Goal: Task Accomplishment & Management: Manage account settings

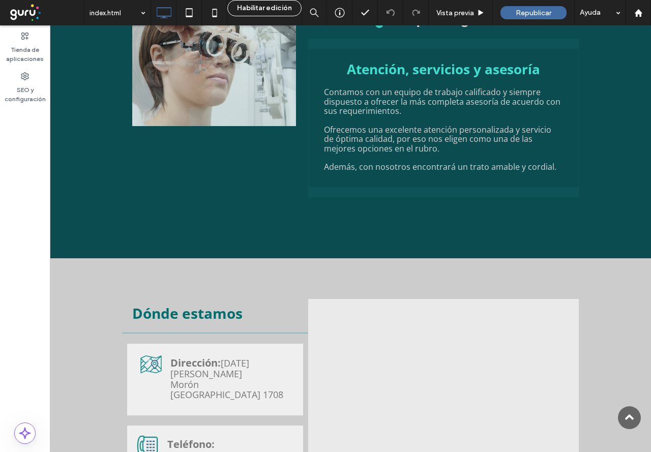
scroll to position [1256, 0]
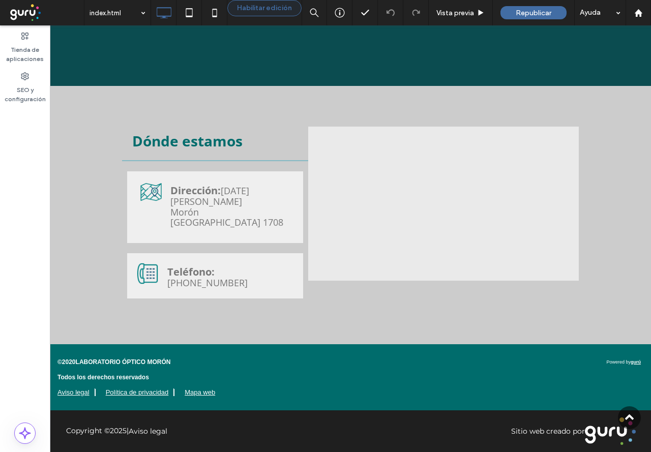
click at [241, 11] on button "Habilitar edición" at bounding box center [264, 8] width 74 height 16
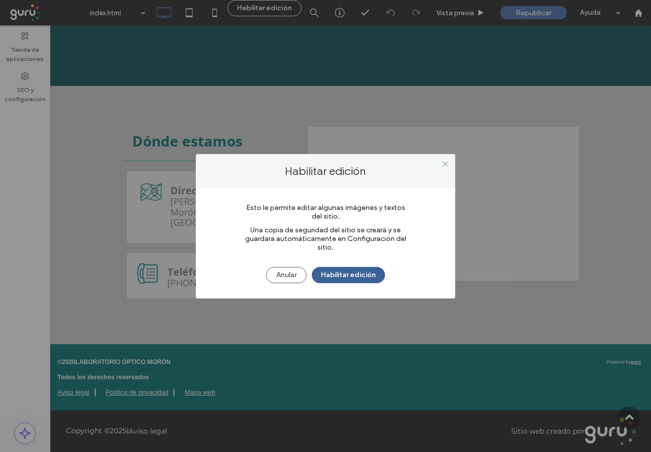
click at [328, 277] on button "Habilitar edición" at bounding box center [348, 275] width 73 height 16
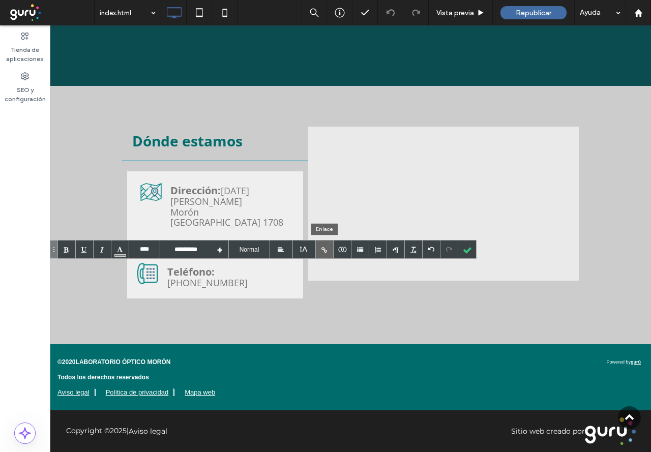
click at [319, 250] on div at bounding box center [325, 249] width 18 height 18
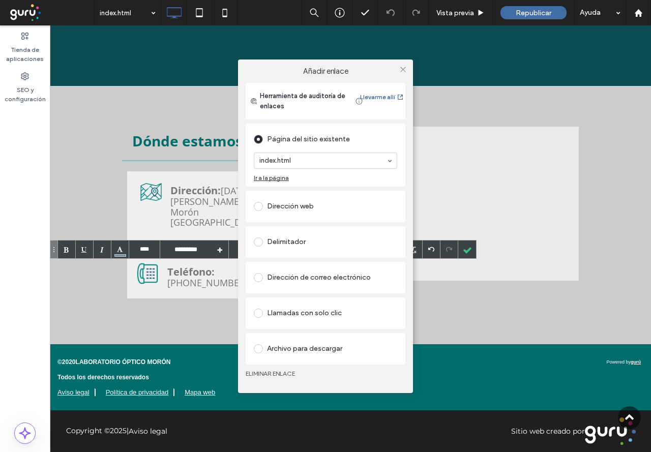
click at [282, 312] on div "Llamadas con solo clic" at bounding box center [325, 313] width 143 height 16
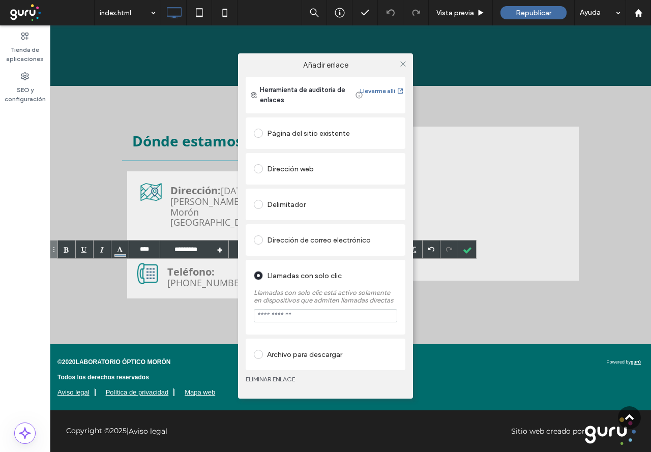
click at [295, 318] on input "tel" at bounding box center [325, 315] width 143 height 13
paste input "**********"
type input "**********"
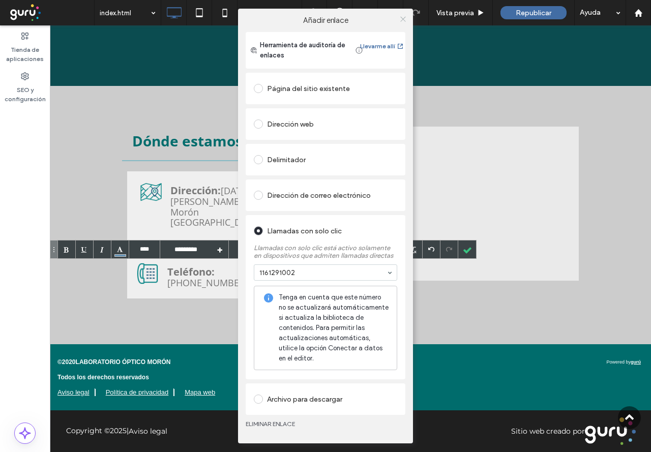
click at [404, 62] on div "Añadir enlace Herramienta de auditoría de enlaces Llevarme allí Página del siti…" at bounding box center [325, 226] width 175 height 435
click at [400, 18] on icon at bounding box center [403, 19] width 8 height 8
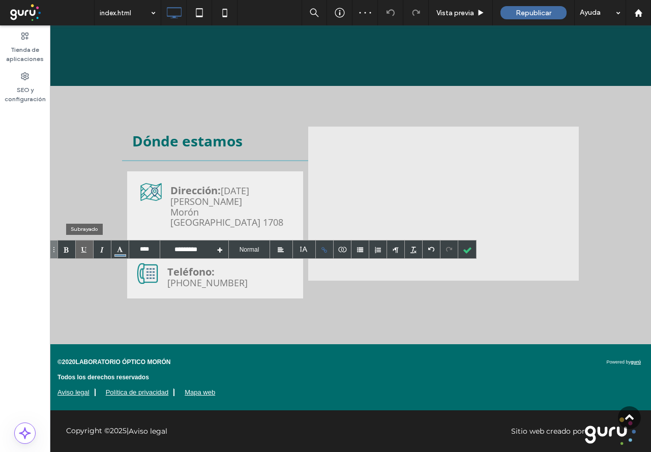
click at [79, 249] on div at bounding box center [85, 249] width 18 height 18
click at [118, 249] on div at bounding box center [120, 249] width 18 height 18
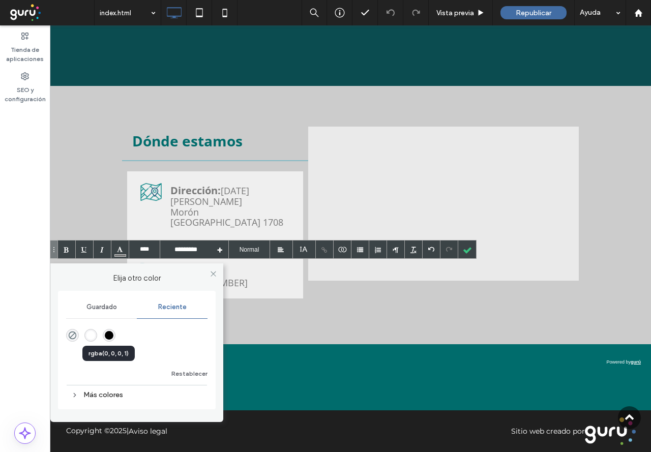
click at [109, 336] on div "rgba(0, 0, 0, 1)" at bounding box center [109, 335] width 9 height 9
click at [216, 274] on icon at bounding box center [213, 274] width 8 height 8
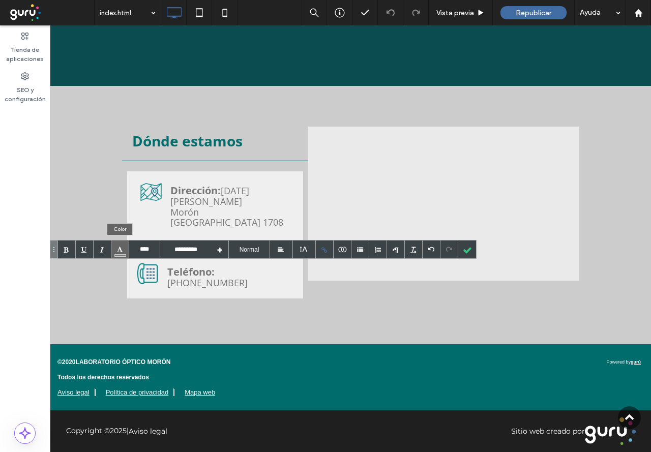
click at [123, 253] on div at bounding box center [120, 249] width 18 height 18
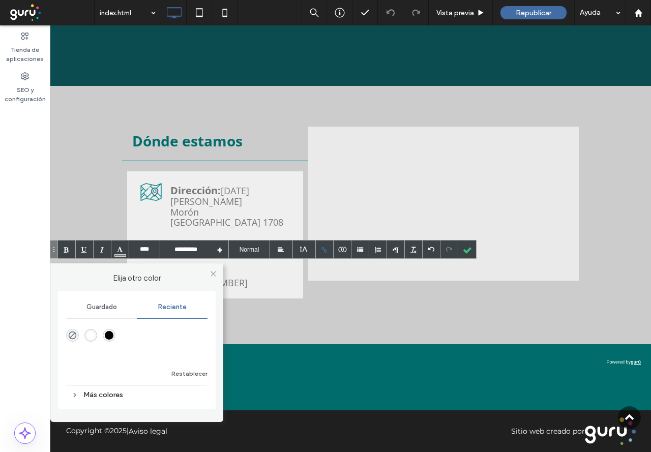
click at [112, 332] on div "rgba(0, 0, 0, 1)" at bounding box center [109, 335] width 9 height 9
type input "****"
type input "**********"
click at [471, 251] on div at bounding box center [467, 249] width 18 height 18
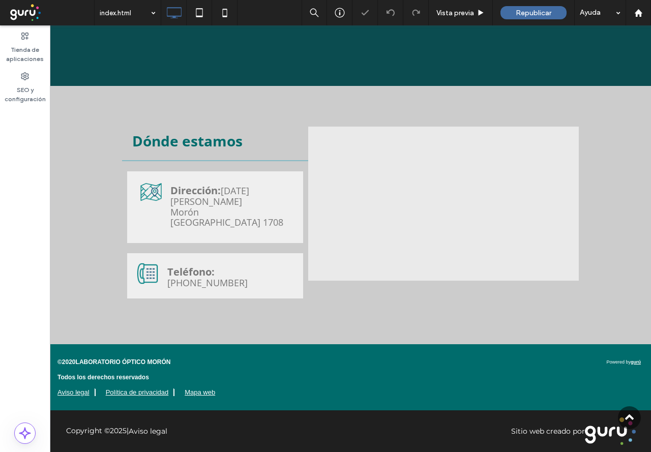
click at [428, 301] on div at bounding box center [325, 226] width 651 height 452
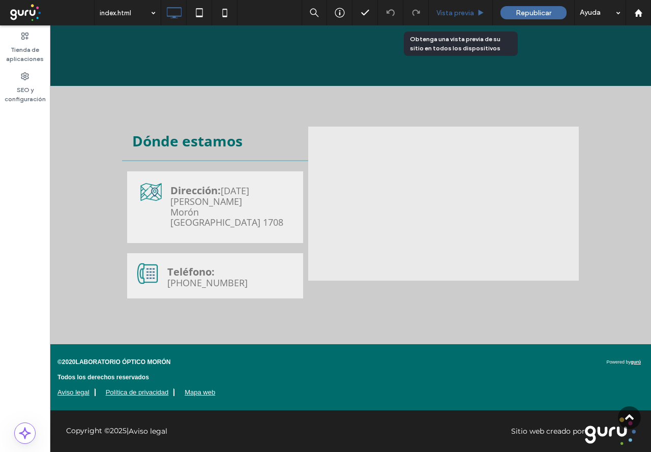
click at [456, 13] on span "Vista previa" at bounding box center [455, 13] width 38 height 9
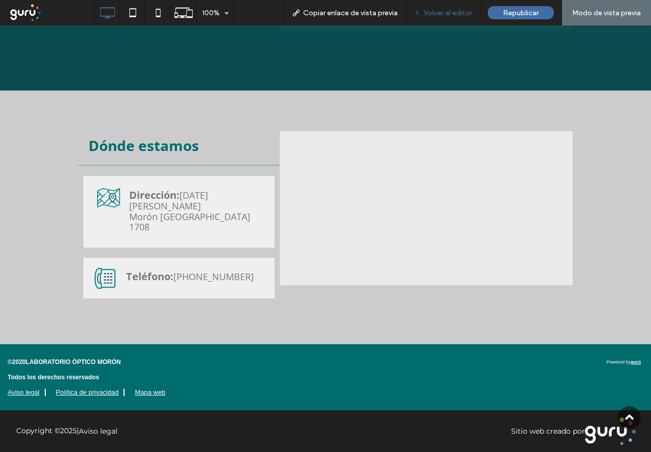
click at [448, 12] on span "Volver al editor" at bounding box center [448, 13] width 48 height 9
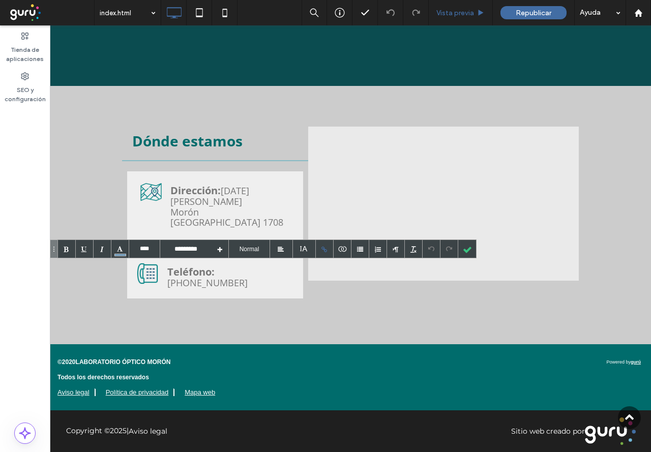
type input "****"
click at [125, 250] on div at bounding box center [120, 249] width 18 height 18
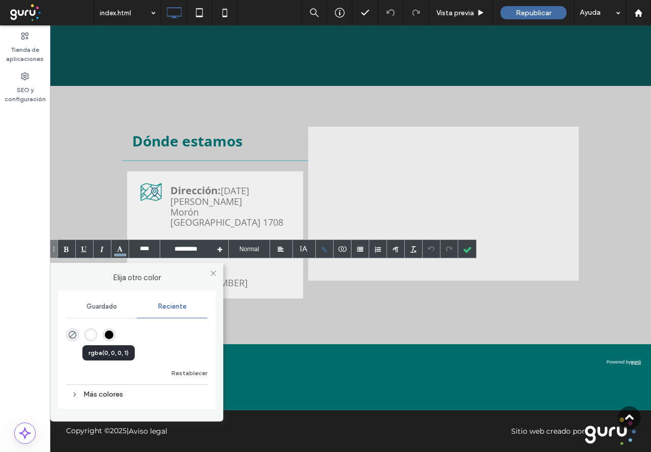
click at [110, 334] on div "rgba(0, 0, 0, 1)" at bounding box center [109, 334] width 9 height 9
click at [467, 248] on div at bounding box center [467, 249] width 18 height 18
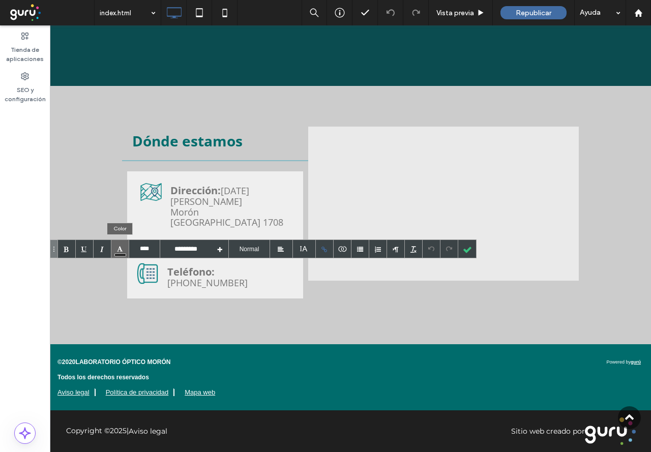
click at [118, 246] on div at bounding box center [120, 249] width 18 height 18
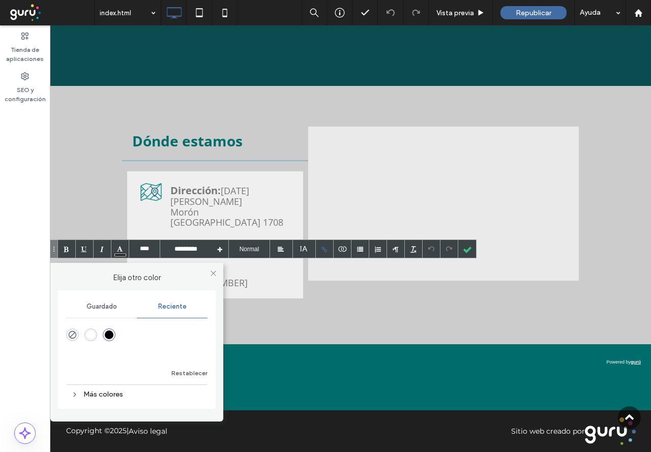
click at [103, 302] on div "Guardado" at bounding box center [101, 306] width 71 height 22
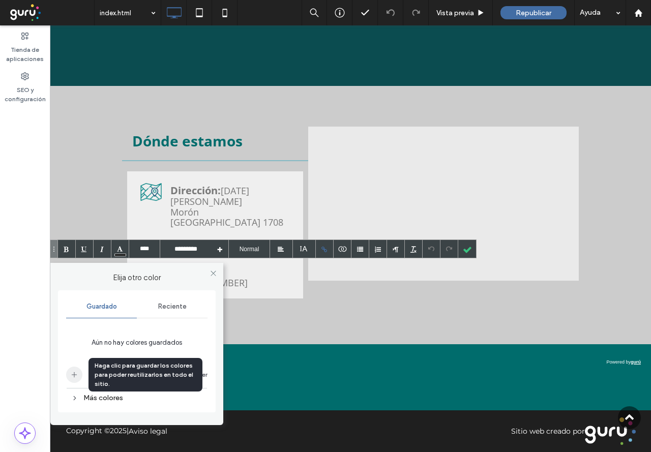
click at [76, 376] on icon "add color" at bounding box center [74, 375] width 8 height 8
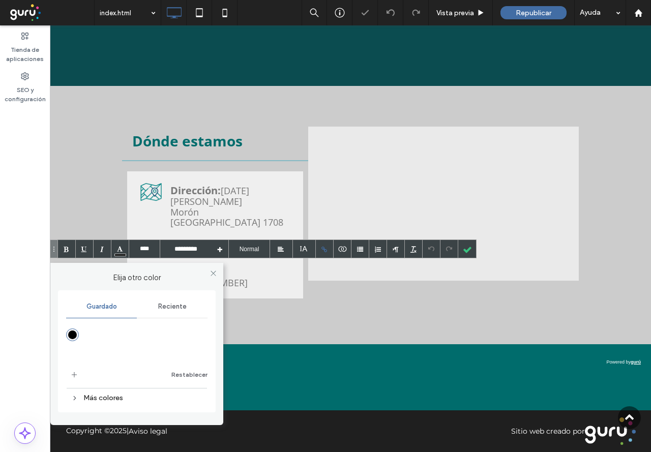
click at [92, 397] on div "Más colores" at bounding box center [136, 398] width 141 height 14
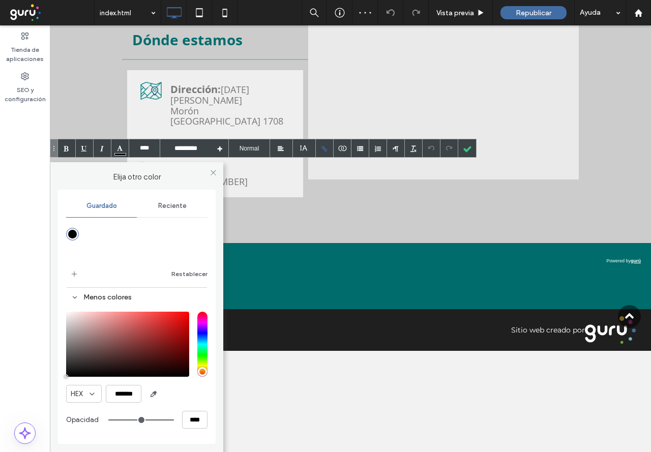
scroll to position [102, 0]
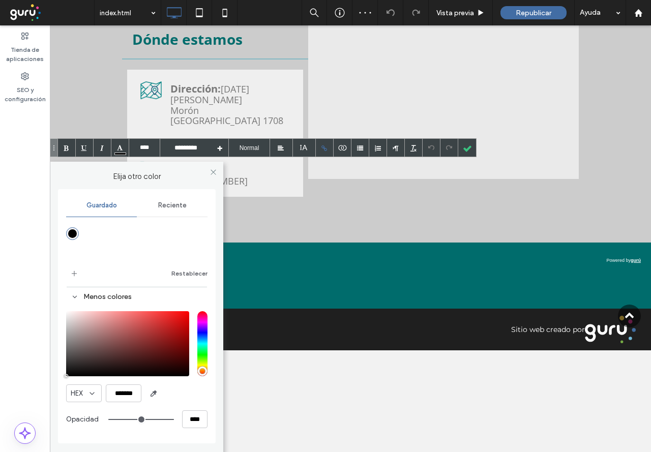
click at [76, 356] on div "saturation and value" at bounding box center [127, 343] width 123 height 65
click at [75, 352] on div "saturation and value" at bounding box center [127, 343] width 123 height 65
type input "*******"
click at [212, 173] on use at bounding box center [212, 171] width 5 height 5
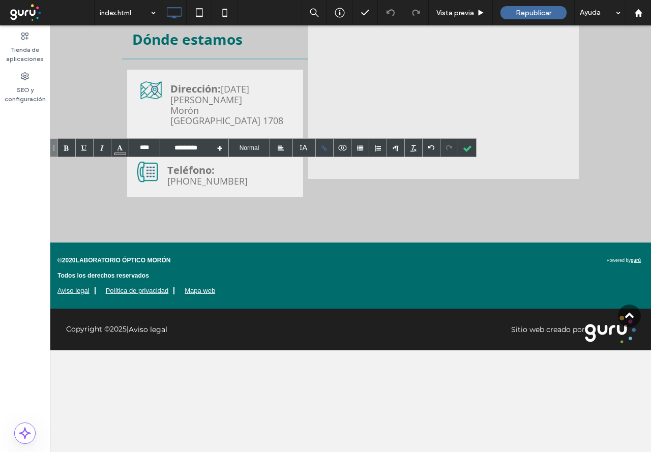
scroll to position [0, 0]
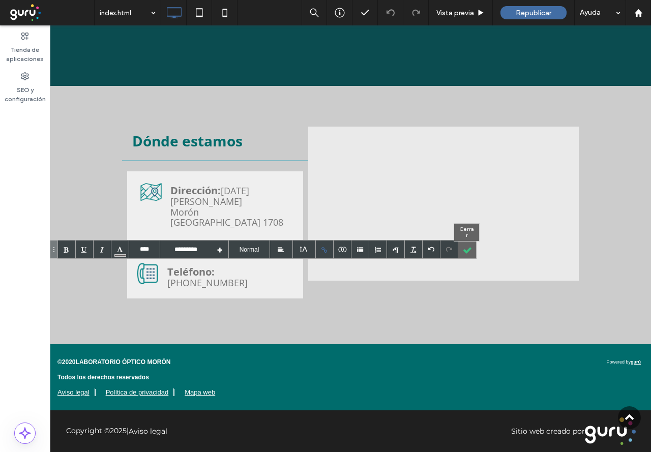
click at [467, 249] on div at bounding box center [467, 249] width 18 height 18
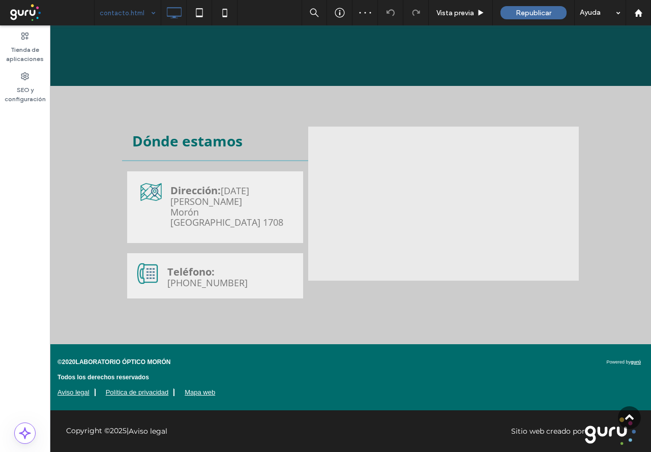
type input "****"
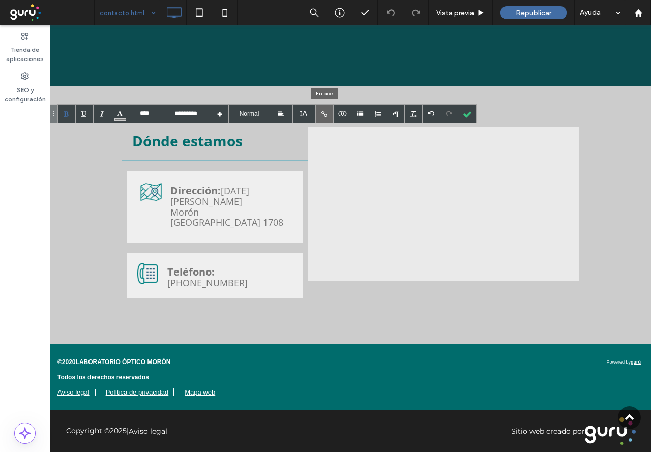
click at [324, 110] on div at bounding box center [325, 114] width 18 height 18
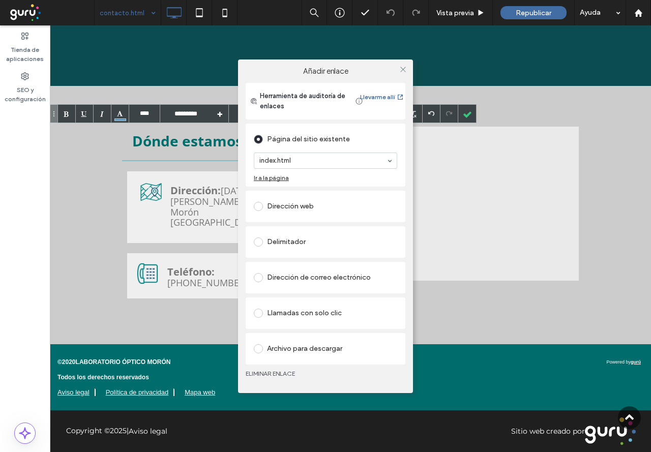
click at [306, 315] on div "Llamadas con solo clic" at bounding box center [325, 313] width 143 height 16
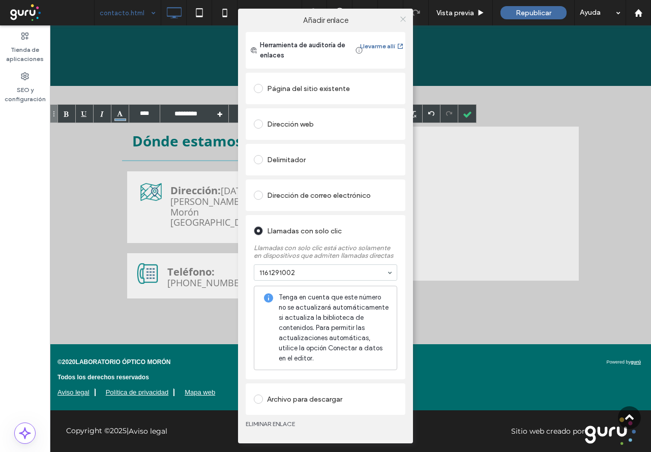
click at [404, 18] on icon at bounding box center [403, 19] width 8 height 8
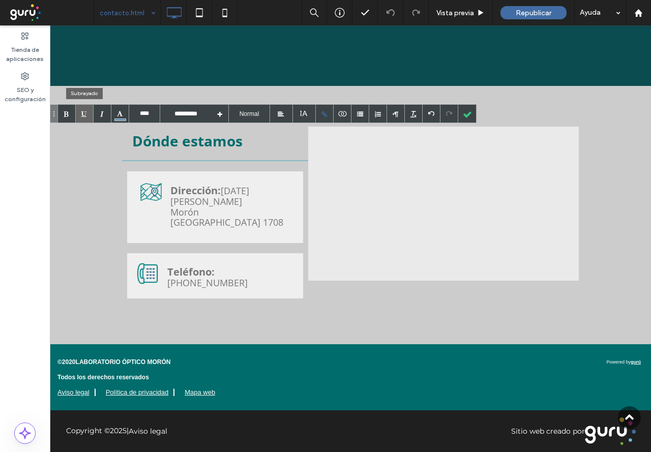
click at [85, 116] on div at bounding box center [85, 114] width 18 height 18
click at [462, 114] on div at bounding box center [467, 114] width 18 height 18
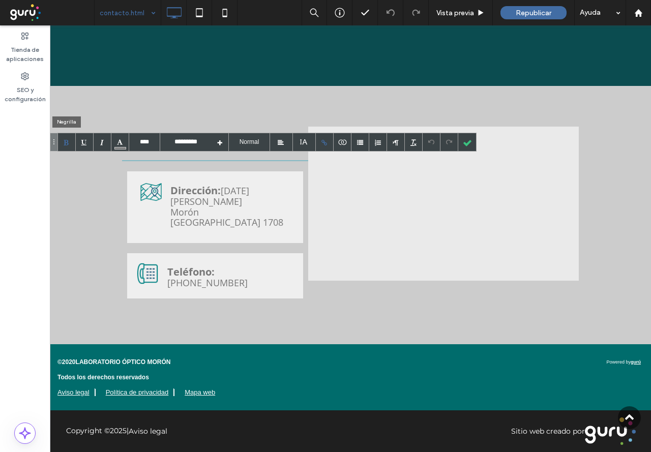
click at [66, 143] on div at bounding box center [67, 142] width 18 height 18
click at [119, 136] on div at bounding box center [120, 142] width 18 height 18
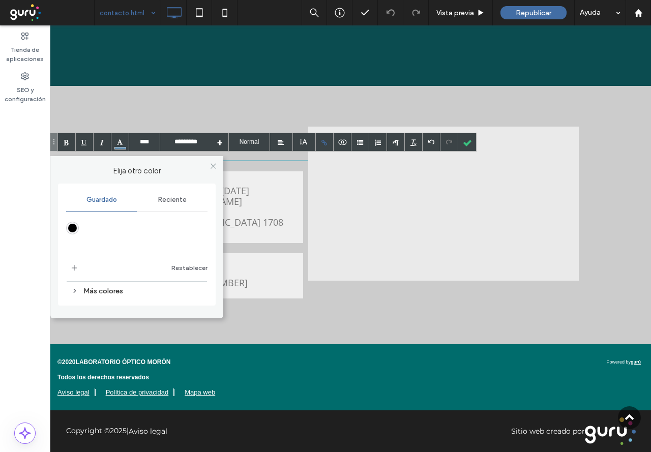
click at [81, 291] on div "Más colores" at bounding box center [136, 291] width 141 height 14
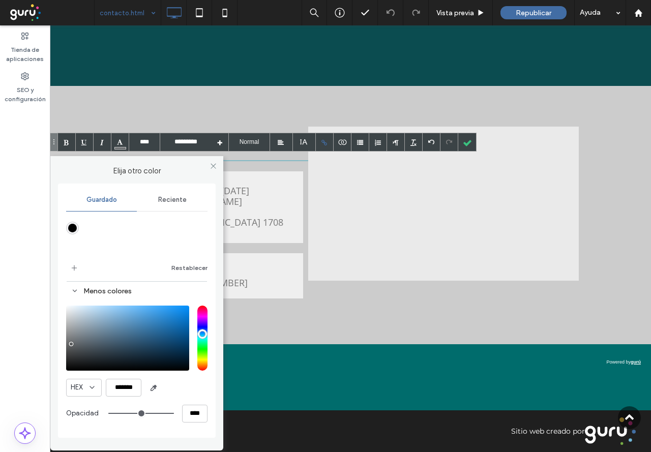
type input "*******"
drag, startPoint x: 72, startPoint y: 336, endPoint x: 71, endPoint y: 342, distance: 6.2
click at [71, 342] on div "saturation and value" at bounding box center [127, 338] width 123 height 65
click at [213, 164] on icon at bounding box center [213, 166] width 8 height 8
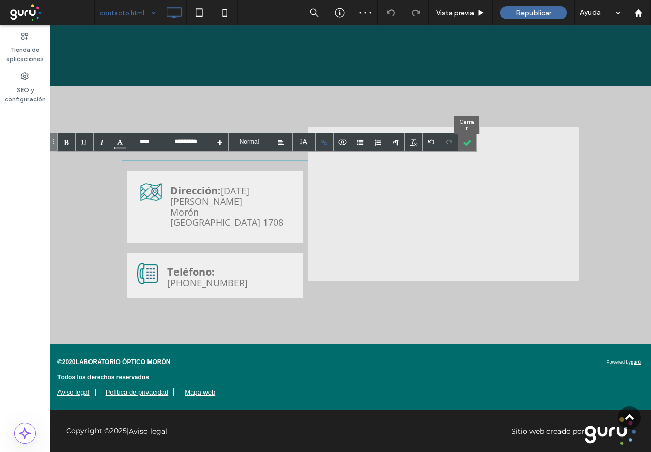
click at [467, 143] on div at bounding box center [467, 142] width 18 height 18
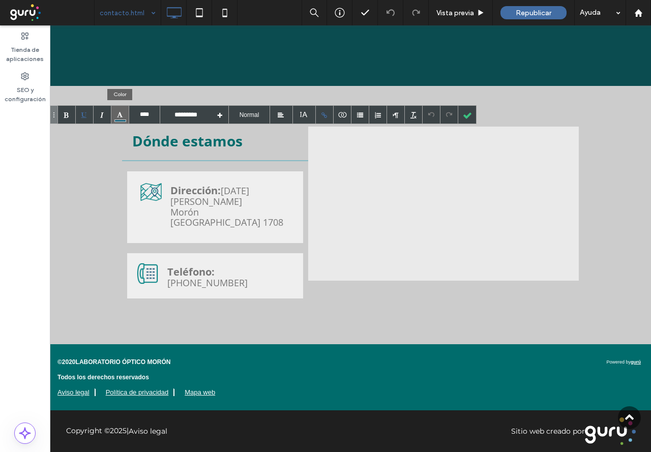
click at [119, 114] on div at bounding box center [120, 115] width 18 height 18
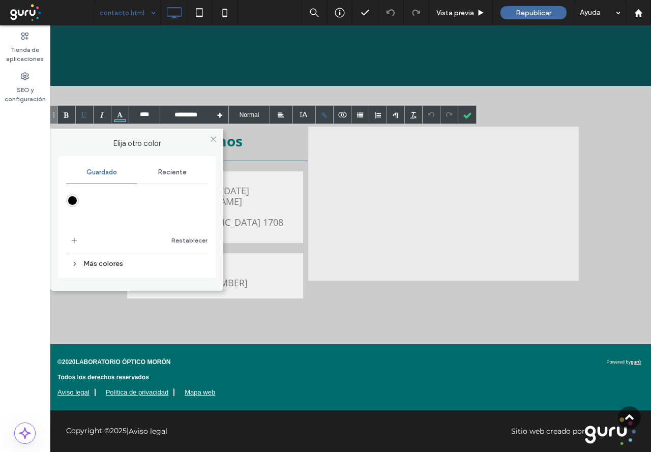
click at [77, 262] on icon at bounding box center [74, 263] width 7 height 7
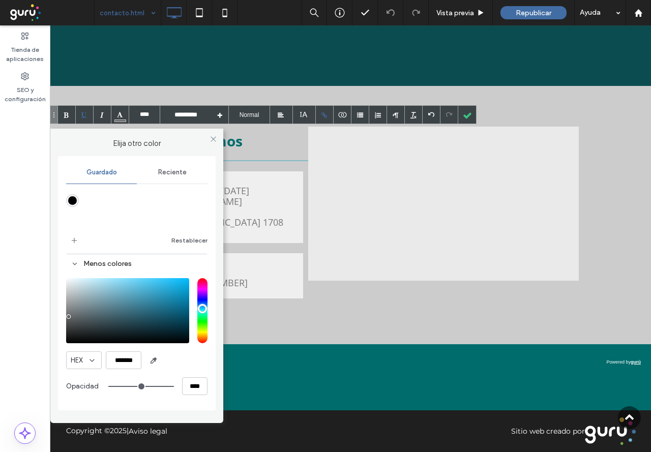
type input "*******"
drag, startPoint x: 70, startPoint y: 310, endPoint x: 69, endPoint y: 316, distance: 6.2
click at [69, 316] on div "saturation and value" at bounding box center [127, 310] width 123 height 65
click at [214, 138] on icon at bounding box center [213, 139] width 8 height 8
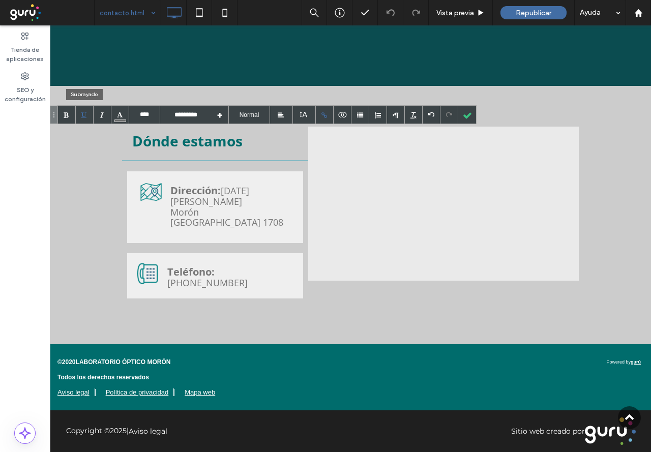
click at [81, 113] on div at bounding box center [85, 115] width 18 height 18
click at [83, 113] on div at bounding box center [85, 115] width 18 height 18
click at [82, 117] on div at bounding box center [85, 115] width 18 height 18
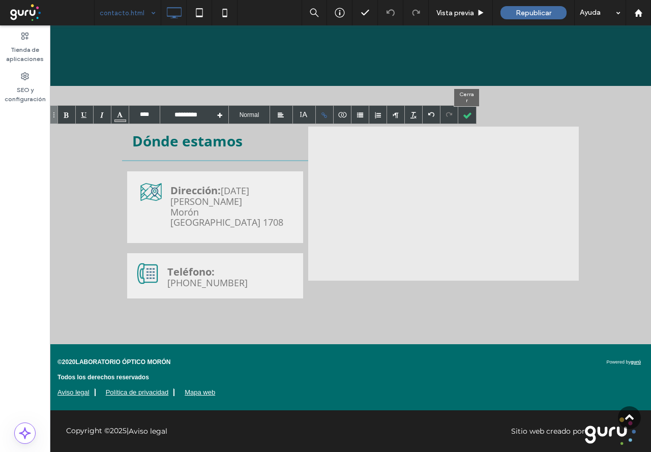
click at [470, 118] on div at bounding box center [467, 115] width 18 height 18
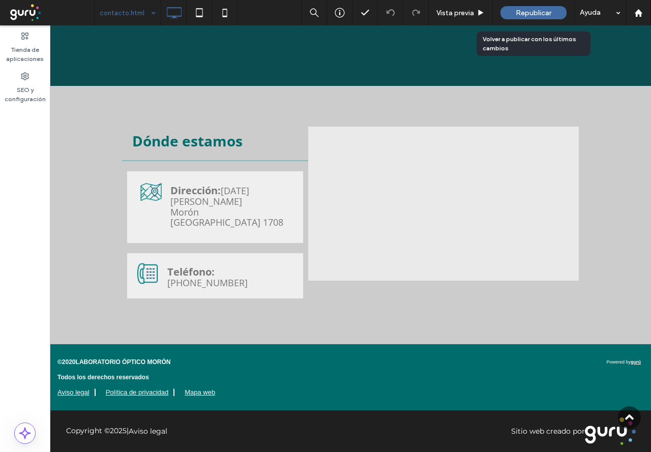
click at [527, 15] on span "Republicar" at bounding box center [534, 13] width 36 height 9
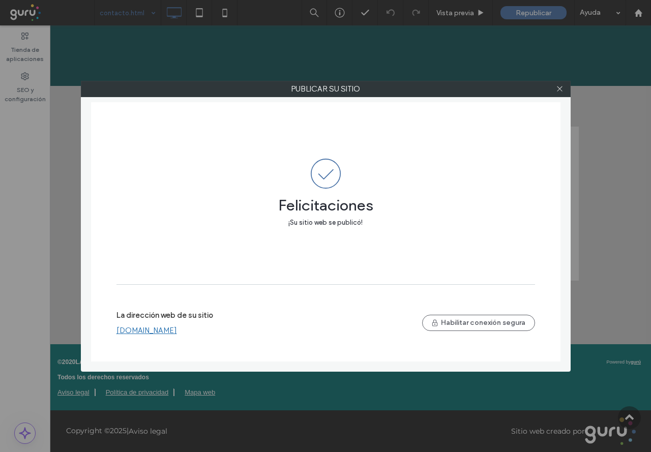
click at [166, 329] on link "[DOMAIN_NAME]" at bounding box center [146, 330] width 61 height 9
click at [562, 91] on icon at bounding box center [560, 89] width 8 height 8
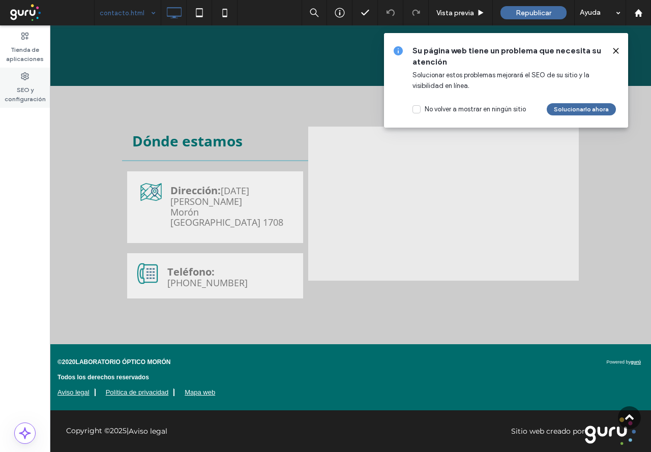
click at [27, 95] on label "SEO y configuración" at bounding box center [25, 91] width 50 height 23
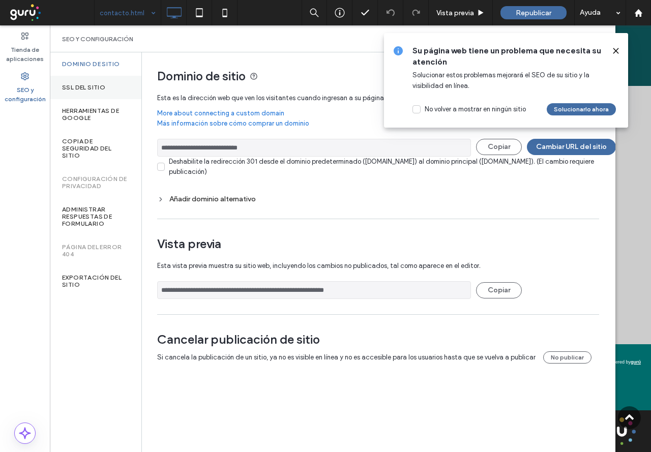
click at [89, 87] on label "SSL del sitio" at bounding box center [83, 87] width 43 height 7
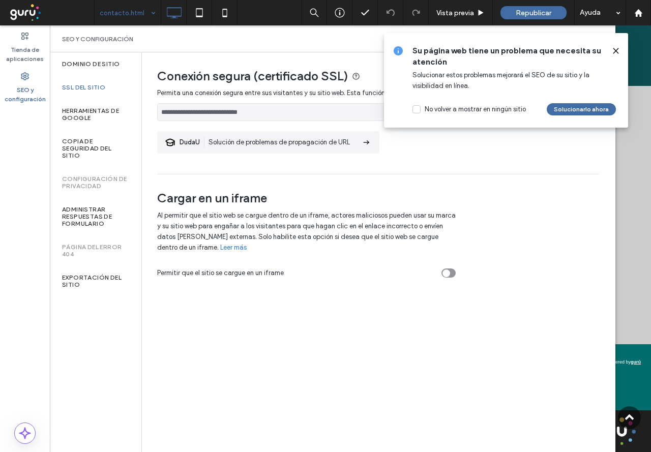
click at [616, 50] on use at bounding box center [615, 50] width 5 height 5
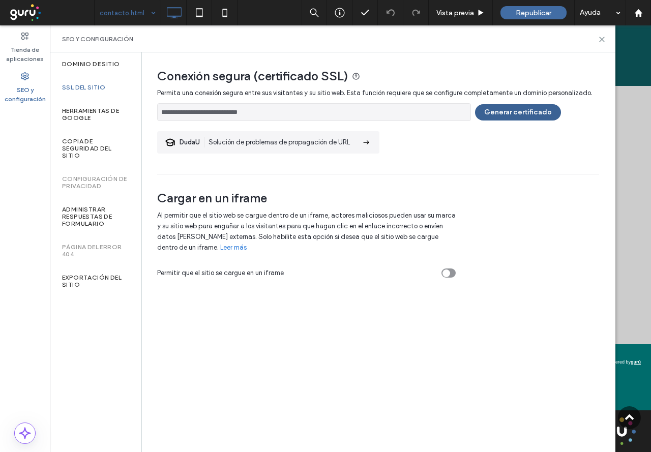
click at [507, 109] on button "Generar certificado" at bounding box center [518, 112] width 86 height 16
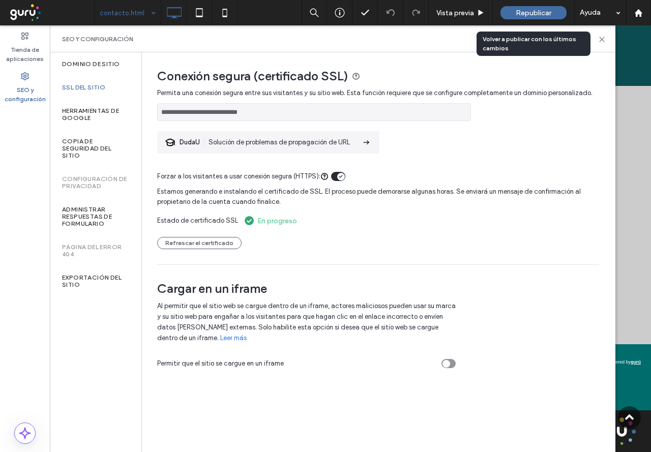
click at [554, 12] on div "Republicar" at bounding box center [533, 12] width 66 height 13
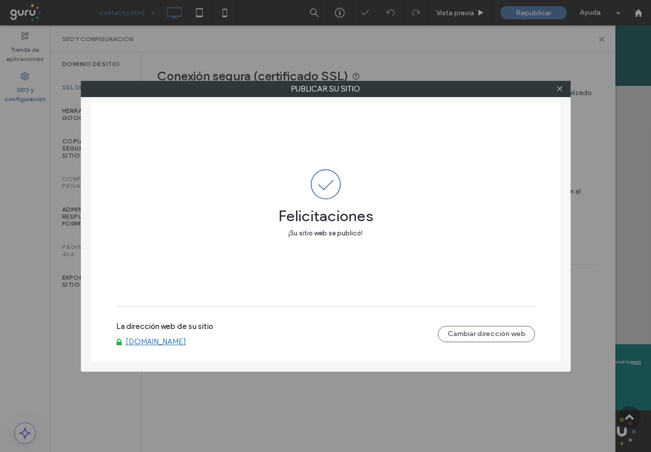
click at [164, 338] on link "[DOMAIN_NAME]" at bounding box center [156, 341] width 61 height 9
